Goal: Ask a question

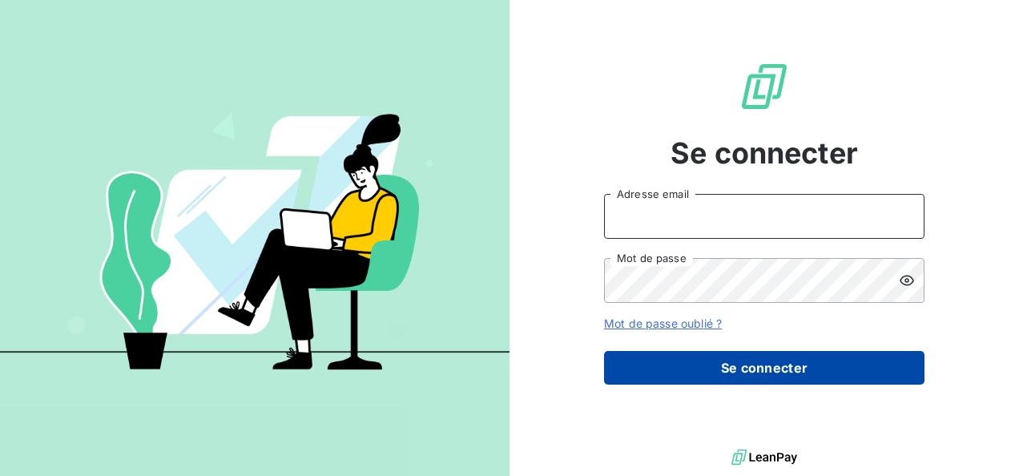
type input "[PERSON_NAME][EMAIL_ADDRESS][DOMAIN_NAME]"
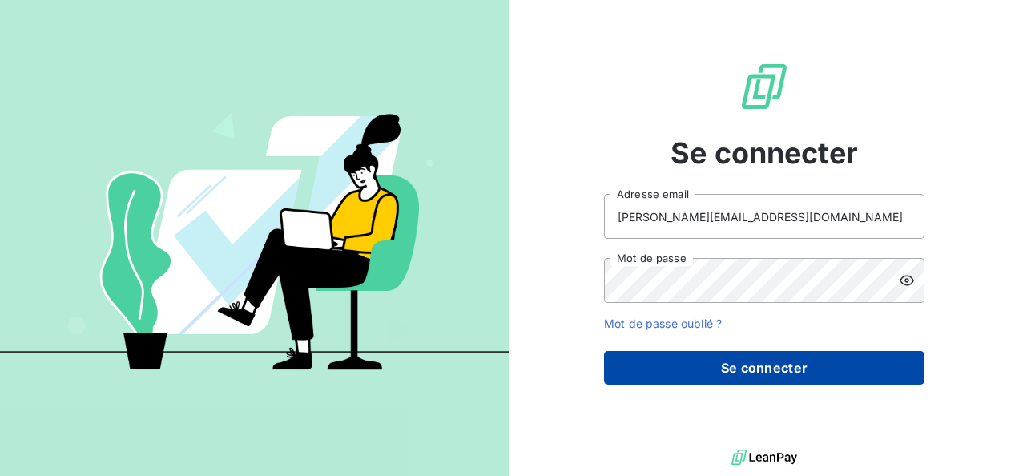
click at [721, 365] on button "Se connecter" at bounding box center [764, 368] width 320 height 34
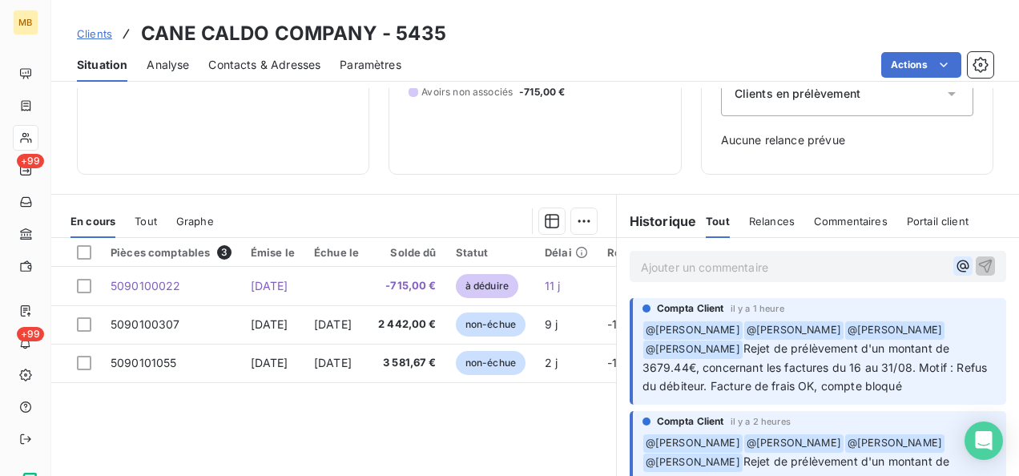
click at [955, 264] on icon "button" at bounding box center [963, 266] width 16 height 16
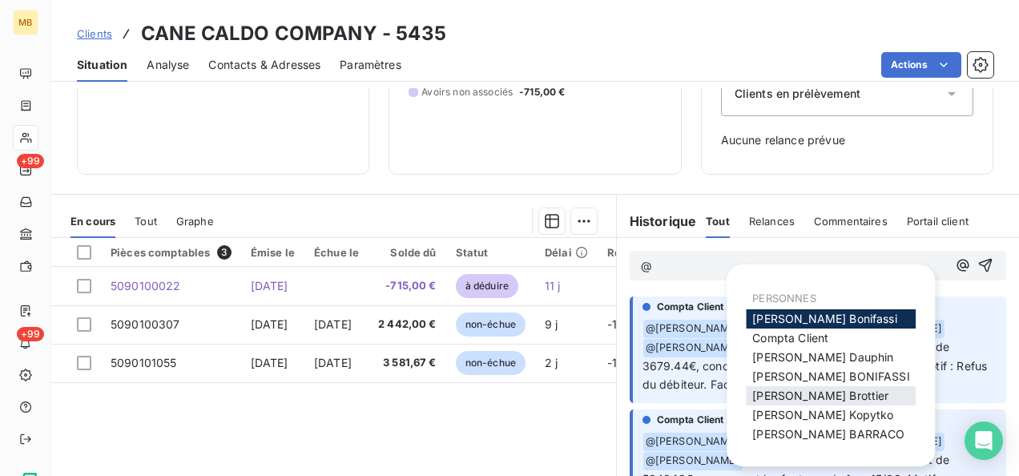
click at [782, 389] on span "[PERSON_NAME]" at bounding box center [820, 396] width 136 height 14
click at [957, 265] on icon "button" at bounding box center [963, 266] width 12 height 12
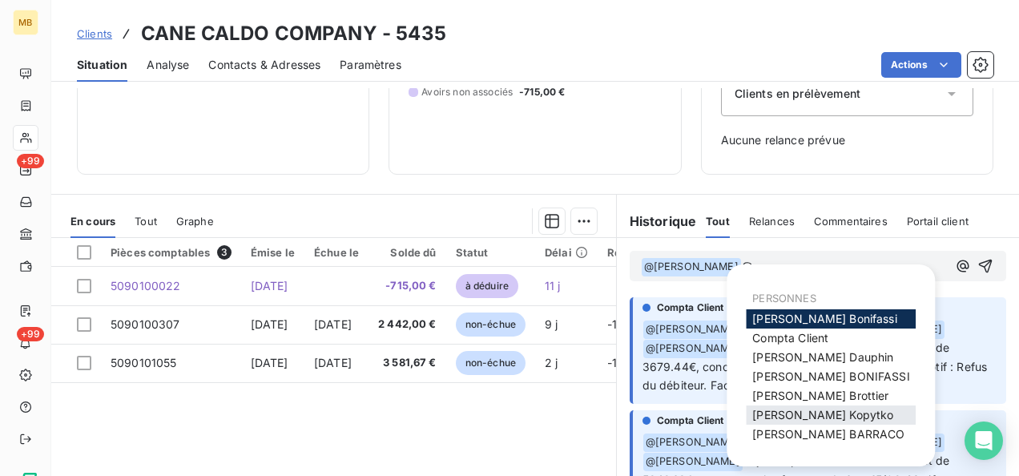
click at [824, 410] on span "[PERSON_NAME]" at bounding box center [822, 415] width 141 height 14
click at [957, 264] on icon "button" at bounding box center [963, 266] width 12 height 12
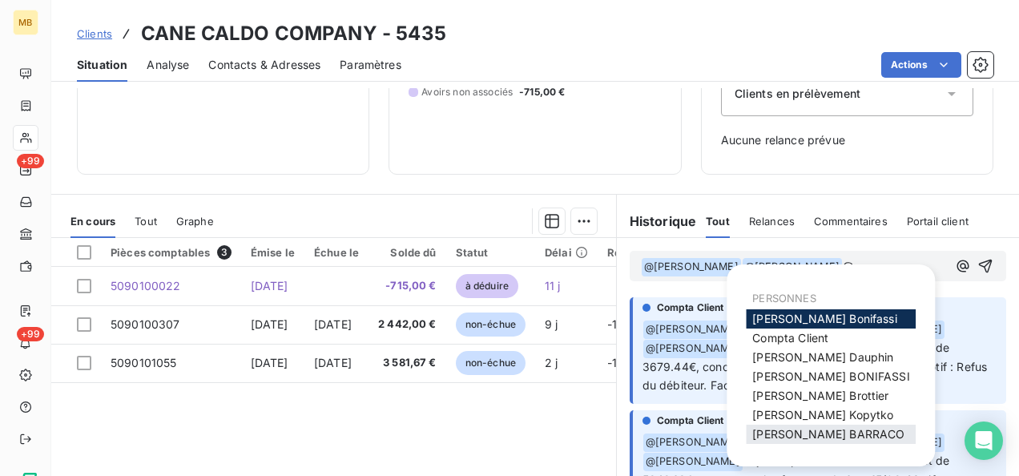
click at [841, 429] on span "[PERSON_NAME]" at bounding box center [828, 434] width 152 height 14
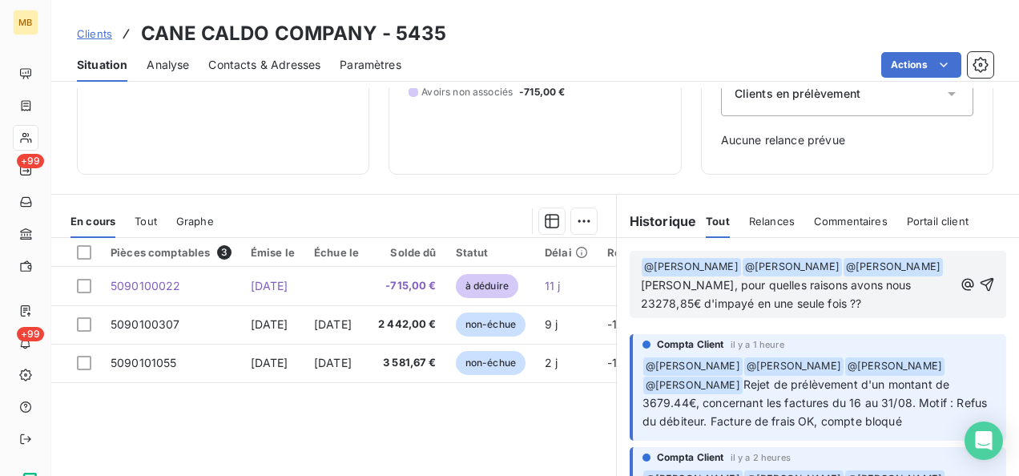
click at [788, 280] on span "[PERSON_NAME], pour quelles raisons avons nous 23278,85€ d'impayé en une seule …" at bounding box center [778, 294] width 274 height 32
click at [697, 303] on span "[PERSON_NAME], pour quelles raisons avons nous 23278,85€ d'impayé en une seule …" at bounding box center [778, 294] width 274 height 32
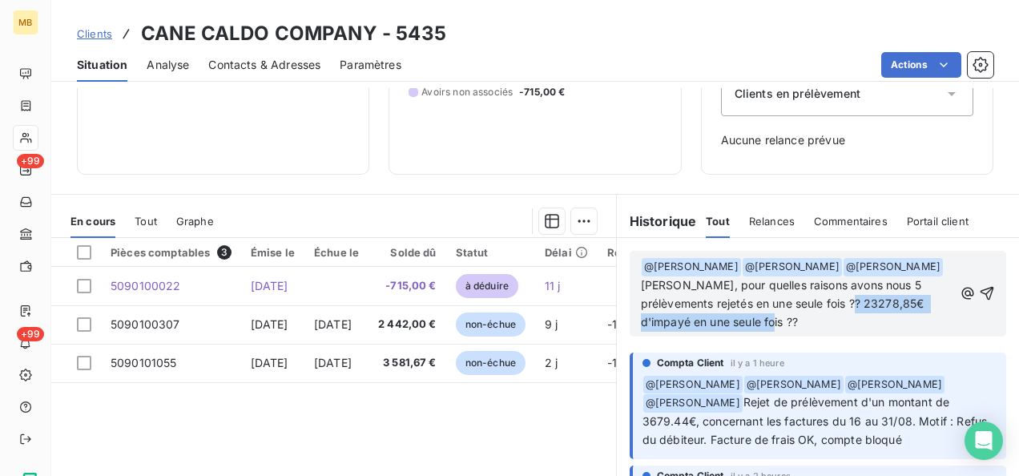
drag, startPoint x: 884, startPoint y: 317, endPoint x: 671, endPoint y: 324, distance: 212.4
click at [671, 324] on p "﻿ @ [PERSON_NAME] ﻿ ﻿ @ [PERSON_NAME] ﻿ ﻿ @ [PERSON_NAME] ﻿ [PERSON_NAME], pour…" at bounding box center [797, 294] width 312 height 75
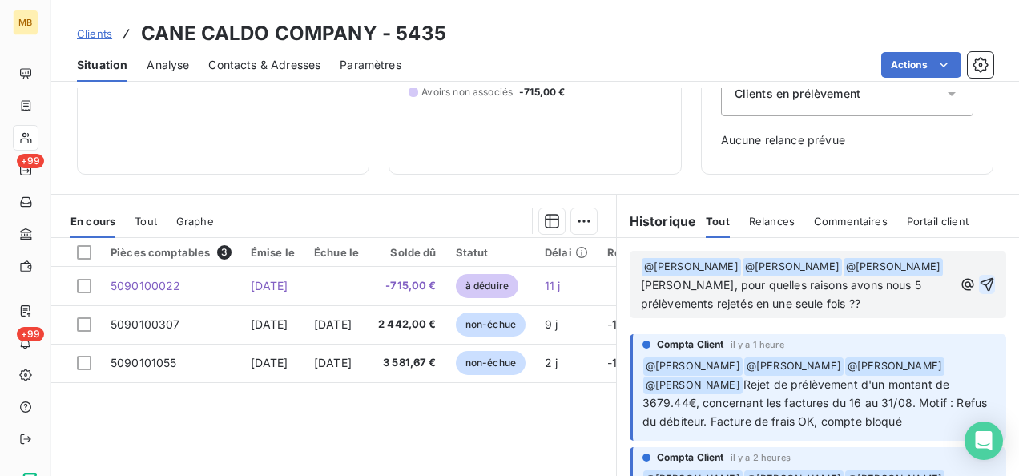
click at [979, 290] on icon "button" at bounding box center [987, 284] width 16 height 16
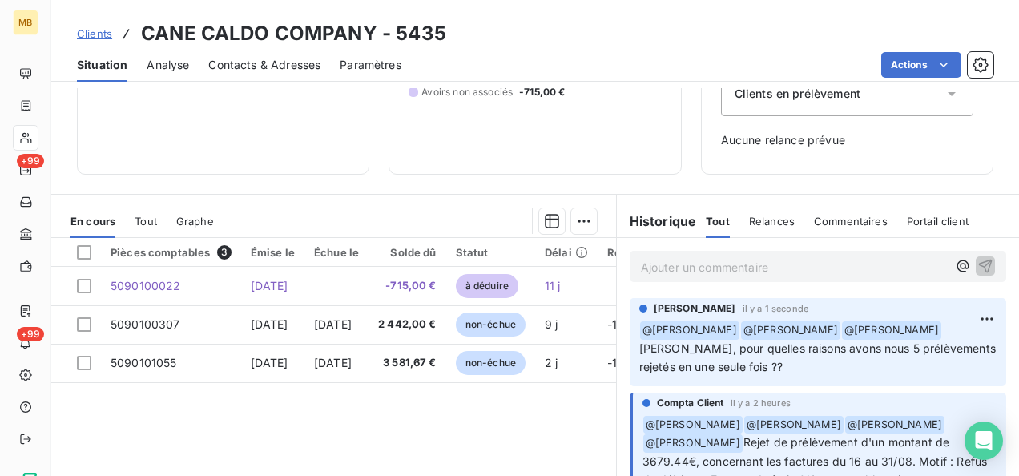
click at [614, 45] on div "Clients CANE CALDO COMPANY - 5435" at bounding box center [535, 33] width 968 height 29
